Goal: Browse casually: Explore the website without a specific task or goal

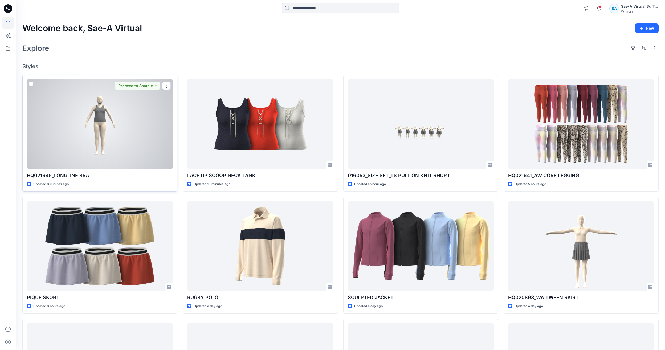
click at [110, 133] on div at bounding box center [100, 123] width 146 height 89
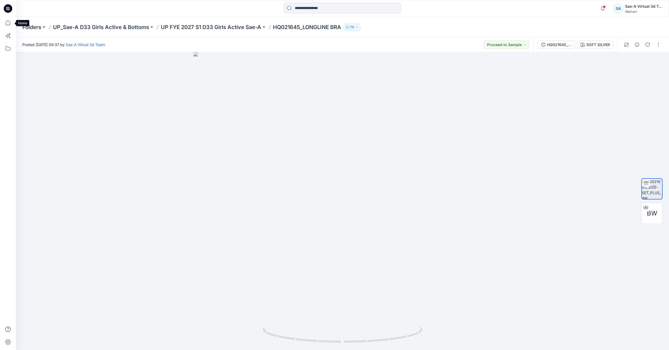
drag, startPoint x: 11, startPoint y: 25, endPoint x: 15, endPoint y: 22, distance: 4.8
click at [11, 25] on icon at bounding box center [8, 23] width 12 height 12
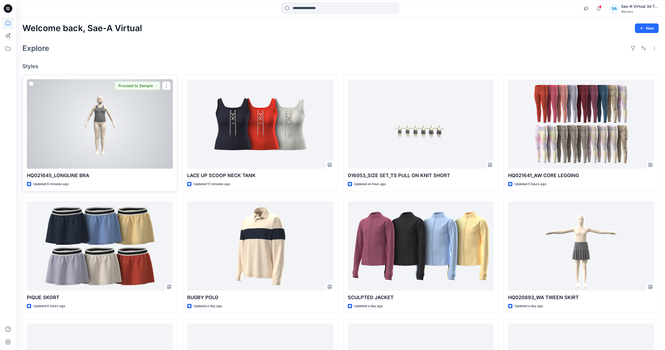
click at [115, 114] on div at bounding box center [100, 123] width 146 height 89
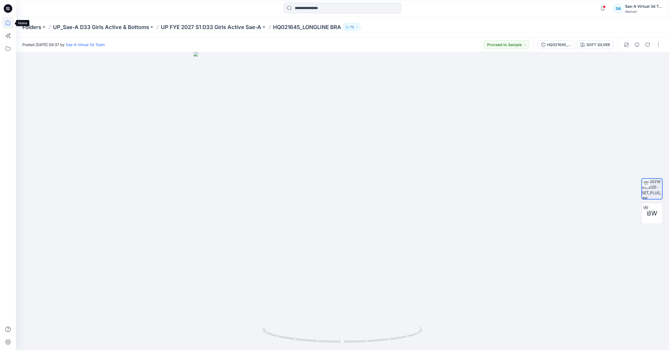
click at [5, 26] on icon at bounding box center [8, 23] width 12 height 12
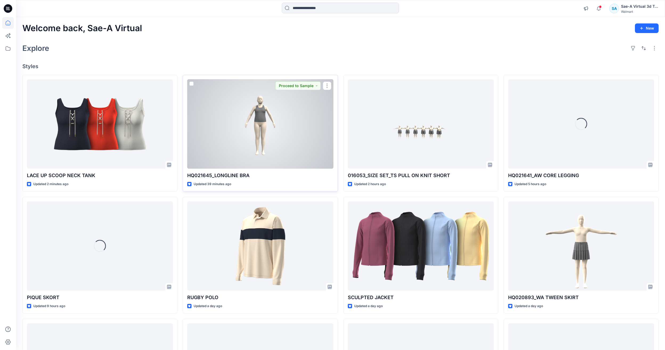
click at [243, 127] on div at bounding box center [260, 123] width 146 height 89
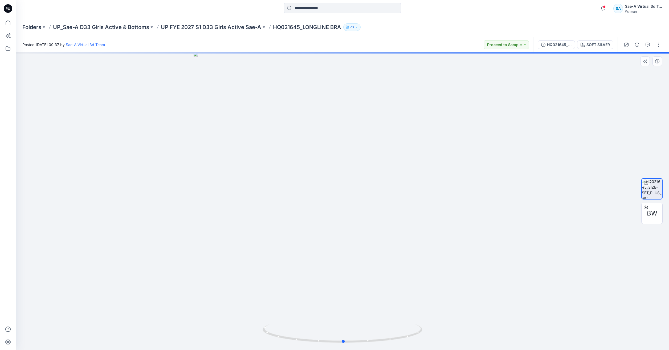
drag, startPoint x: 395, startPoint y: 338, endPoint x: 241, endPoint y: 308, distance: 156.6
click at [241, 308] on div at bounding box center [342, 201] width 653 height 298
drag, startPoint x: 376, startPoint y: 337, endPoint x: 305, endPoint y: 325, distance: 71.8
click at [305, 325] on icon at bounding box center [343, 334] width 161 height 20
click at [7, 25] on icon at bounding box center [8, 23] width 12 height 12
